Goal: Check status: Check status

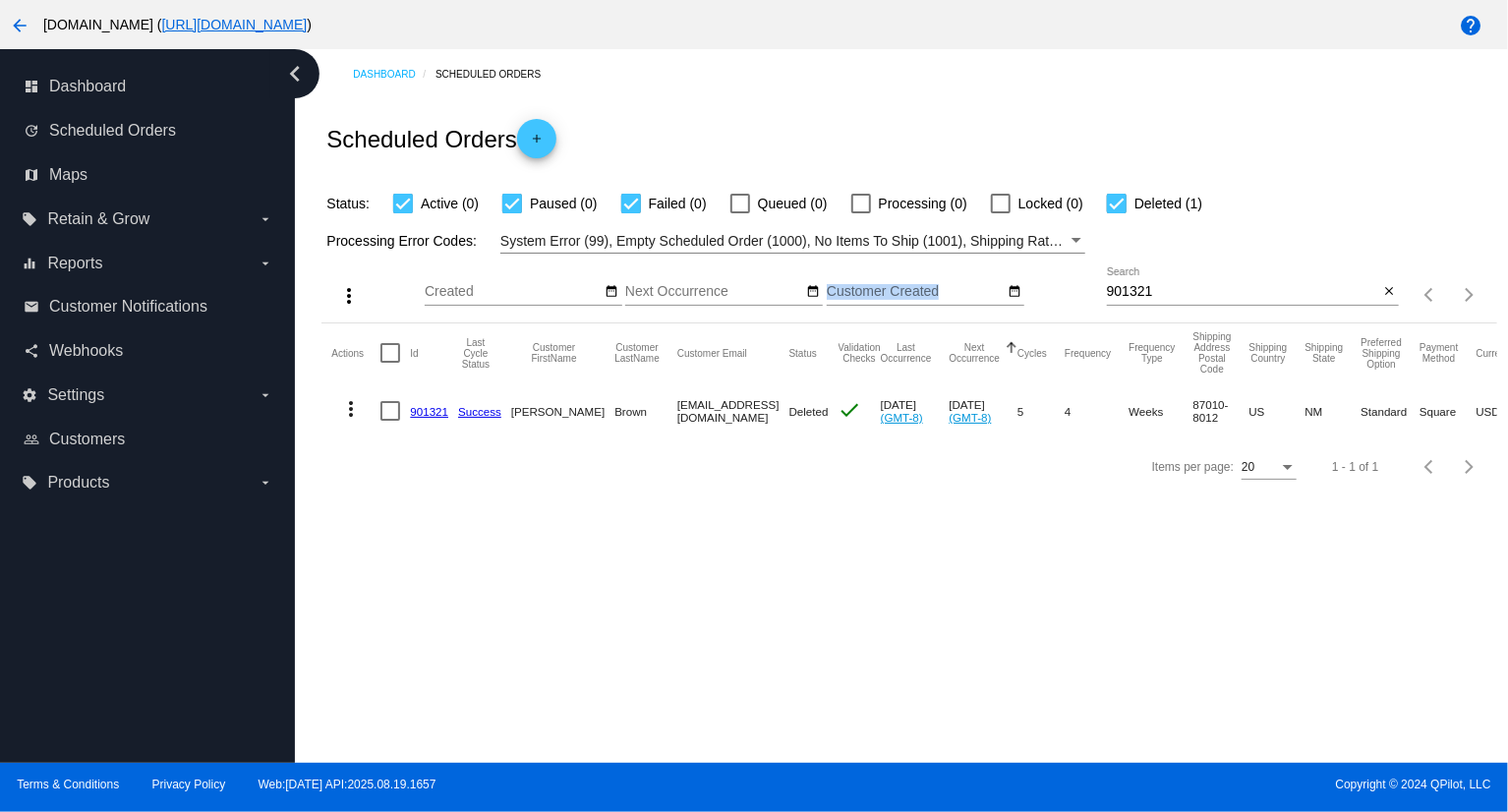
drag, startPoint x: 1199, startPoint y: 283, endPoint x: 1004, endPoint y: 273, distance: 195.3
click at [1004, 273] on div "more_vert Aug Jan Feb Mar [DATE]" at bounding box center [909, 289] width 1175 height 70
click at [1212, 294] on input "901321" at bounding box center [1243, 292] width 273 height 16
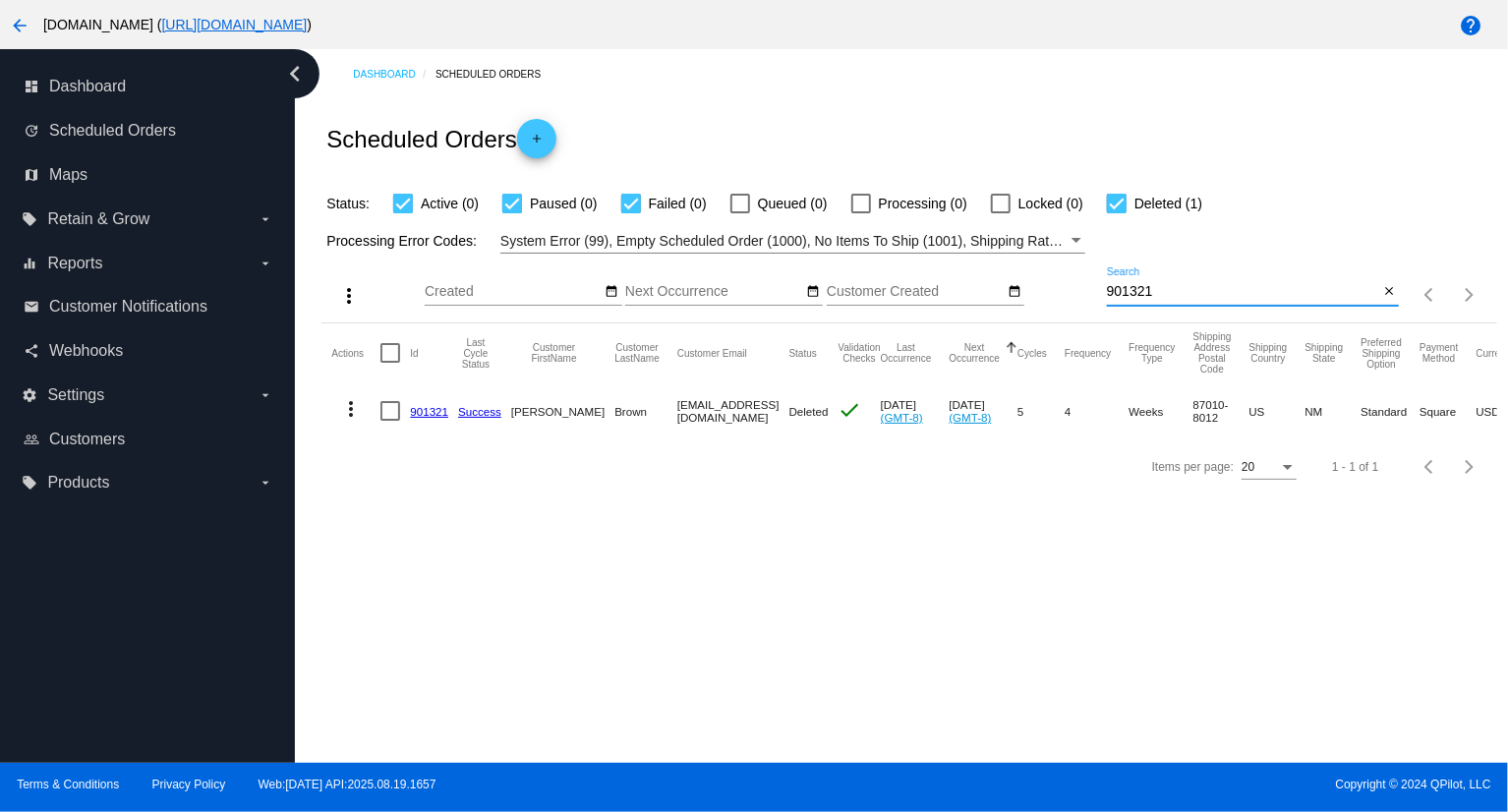
paste input "512397"
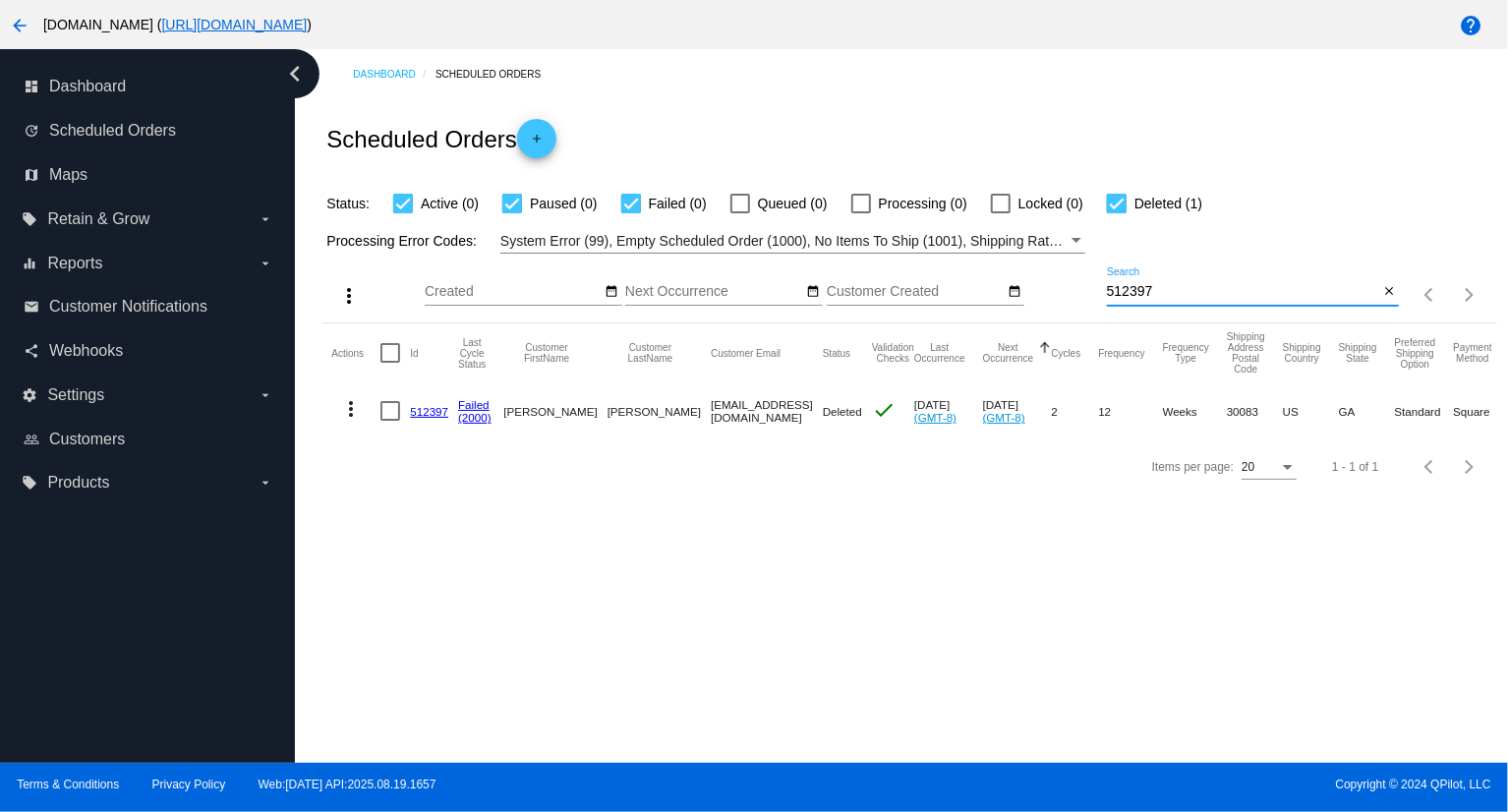
click at [1203, 294] on input "512397" at bounding box center [1243, 292] width 273 height 16
paste input "[EMAIL_ADDRESS][DOMAIN_NAME]"
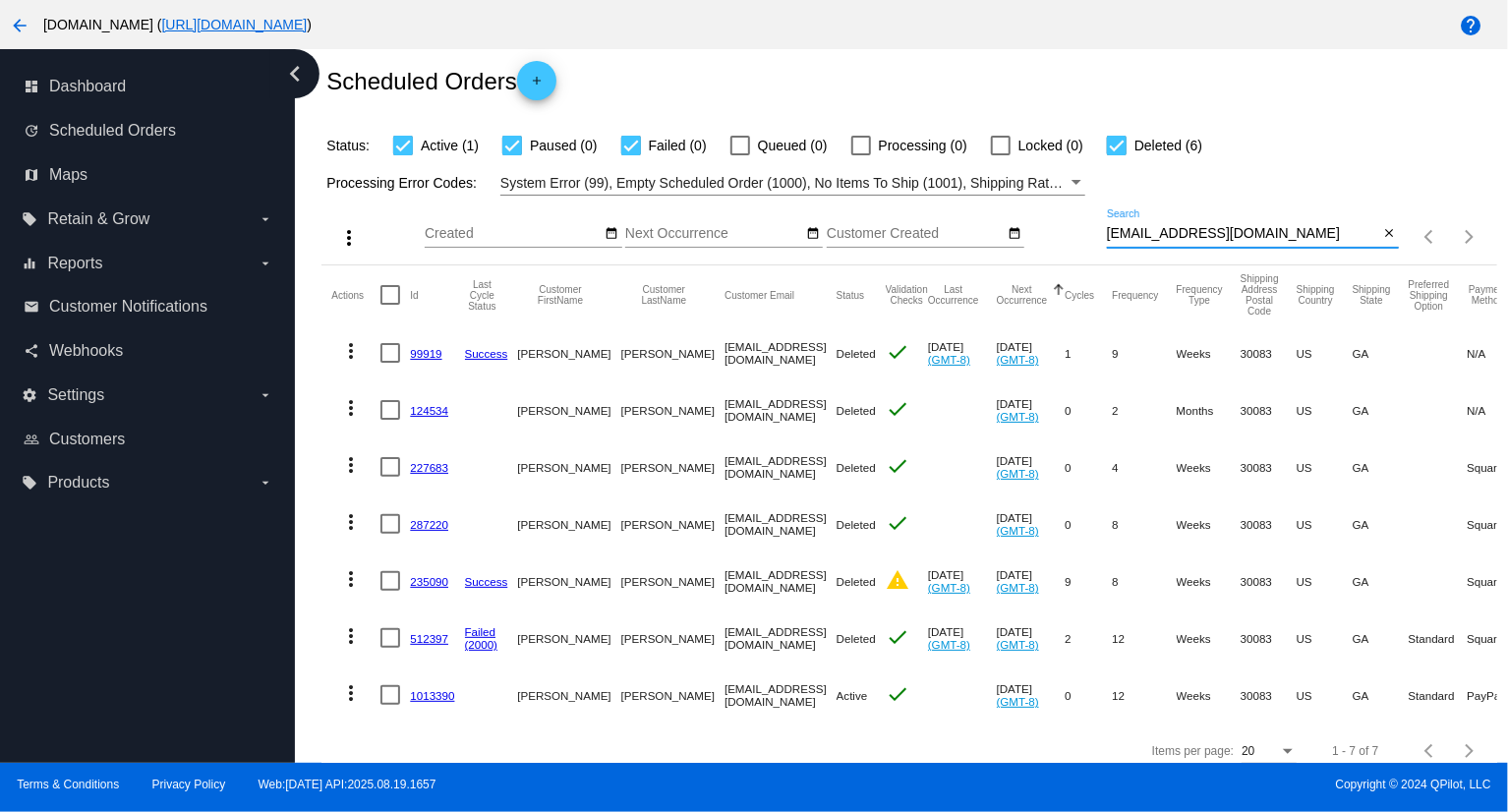
scroll to position [90, 0]
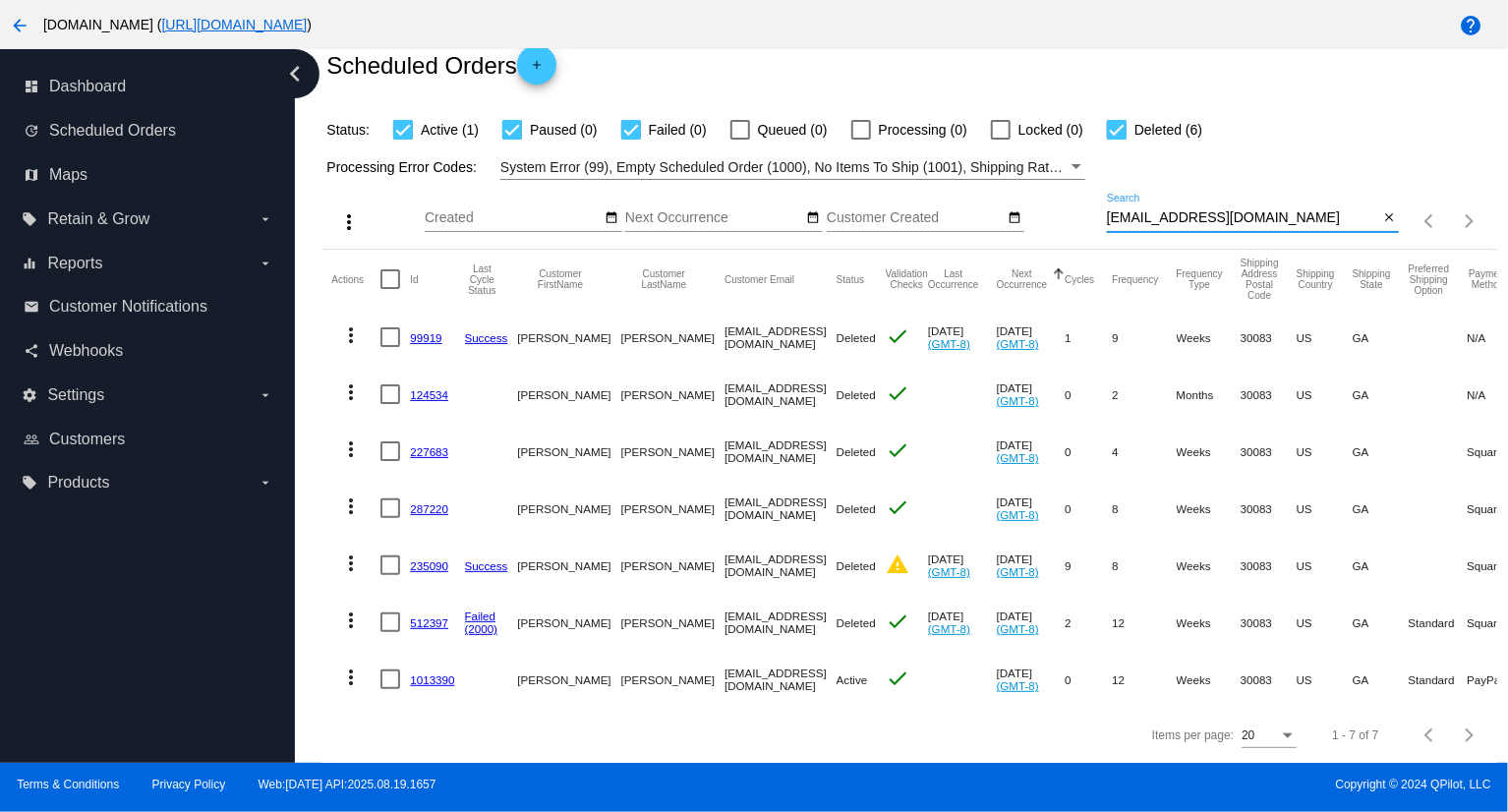
type input "[EMAIL_ADDRESS][DOMAIN_NAME]"
drag, startPoint x: 444, startPoint y: 661, endPoint x: 444, endPoint y: 621, distance: 40.0
click at [444, 674] on link "1013390" at bounding box center [432, 680] width 44 height 13
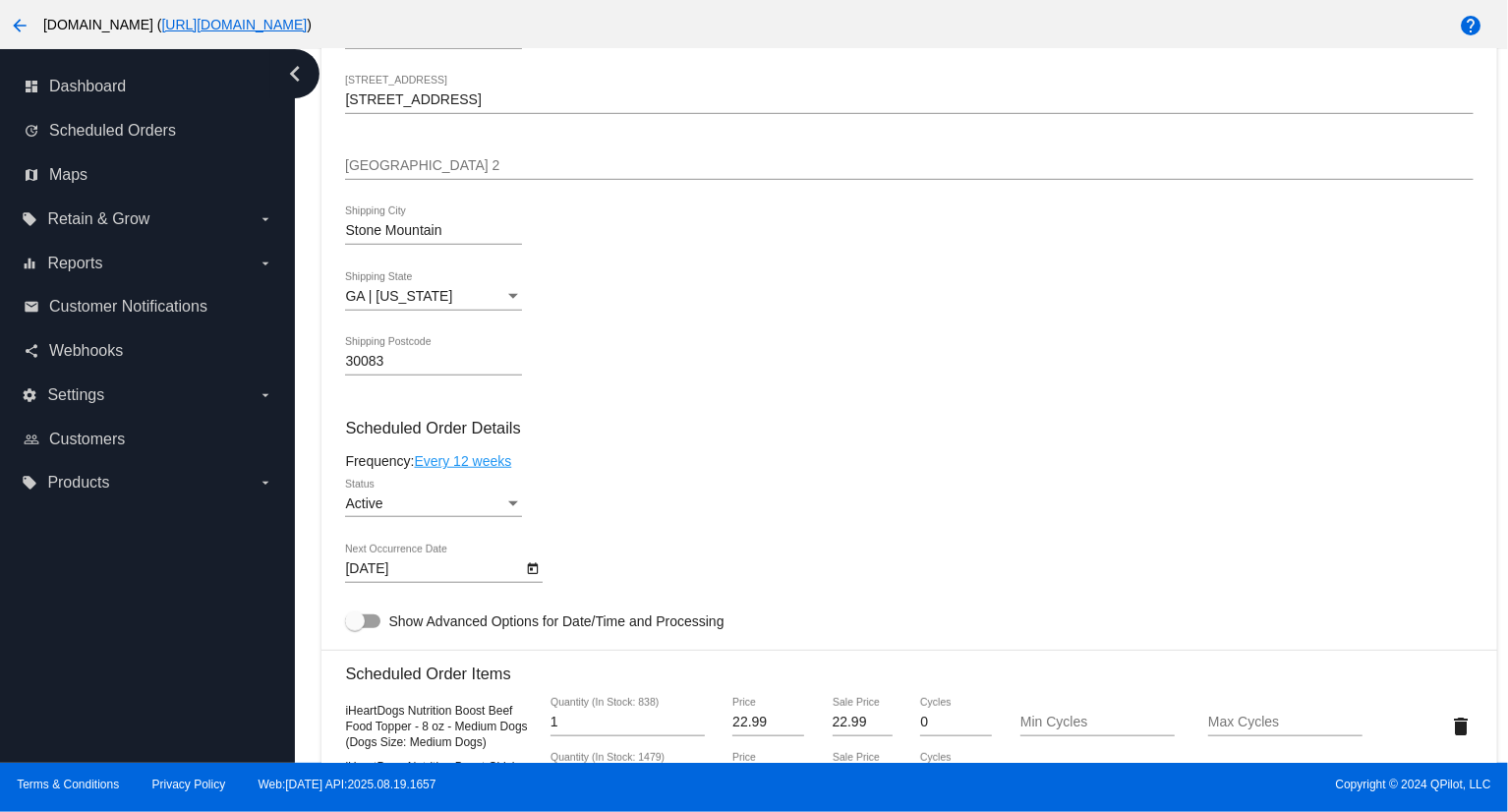
scroll to position [885, 0]
